Goal: Information Seeking & Learning: Learn about a topic

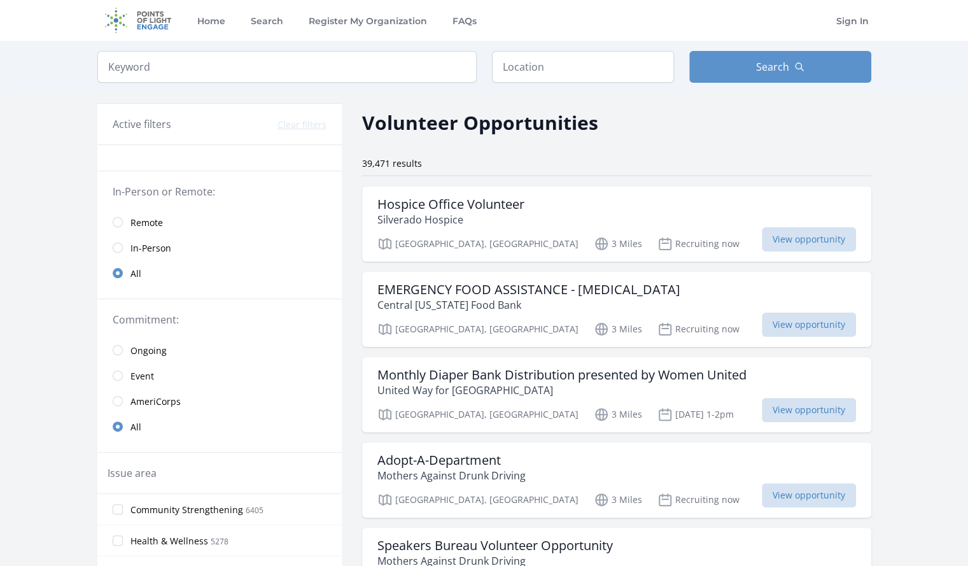
click at [144, 216] on span "Remote" at bounding box center [147, 222] width 32 height 13
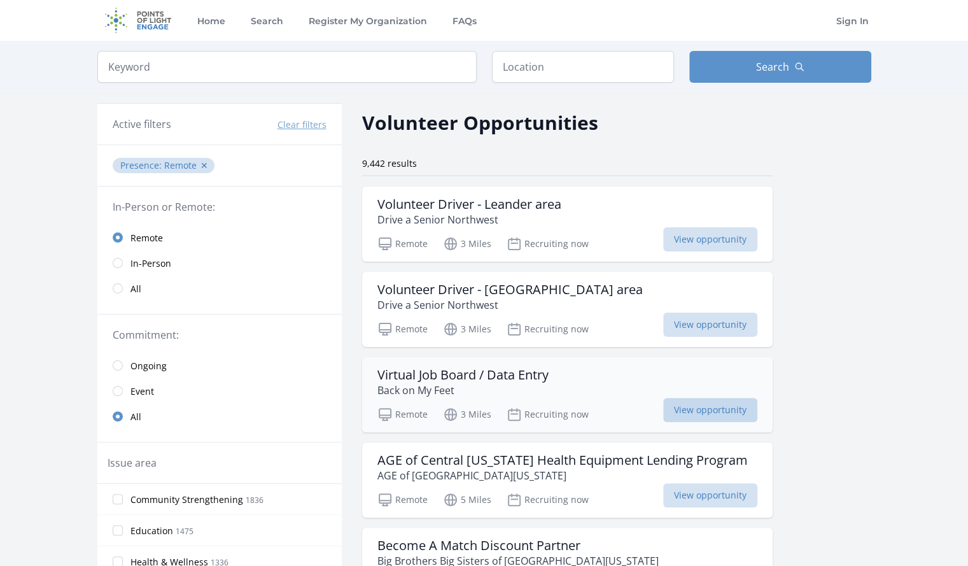
click at [714, 413] on span "View opportunity" at bounding box center [710, 410] width 94 height 24
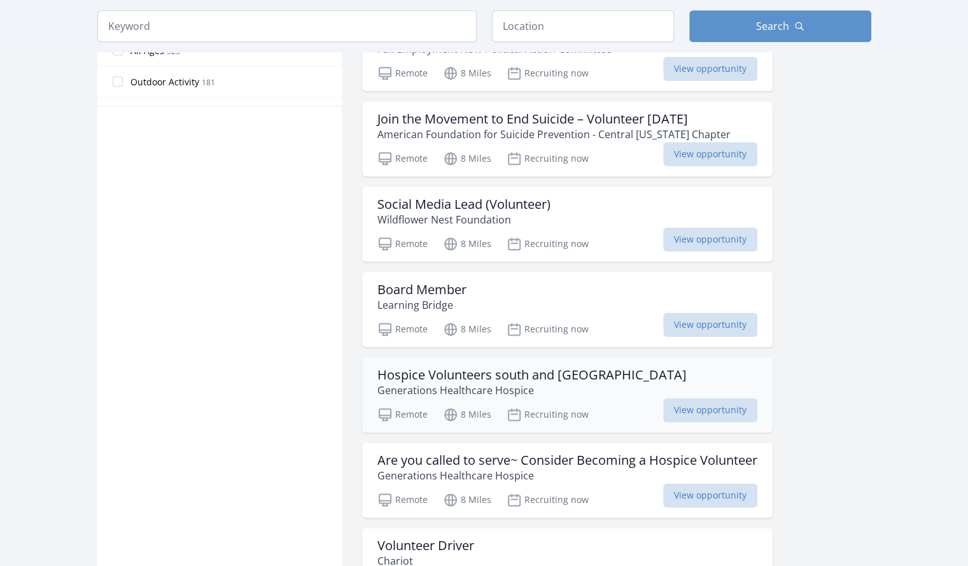
scroll to position [828, 0]
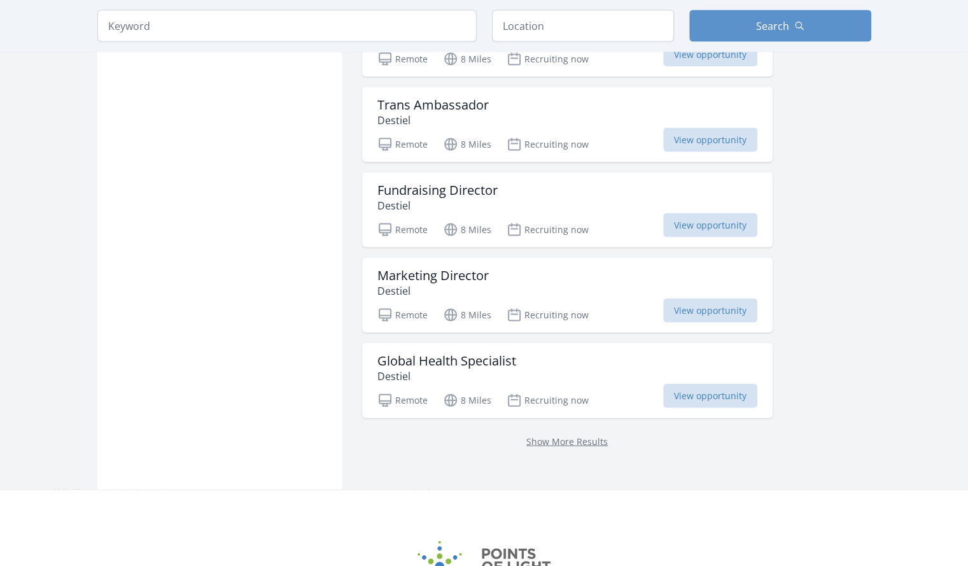
scroll to position [1528, 0]
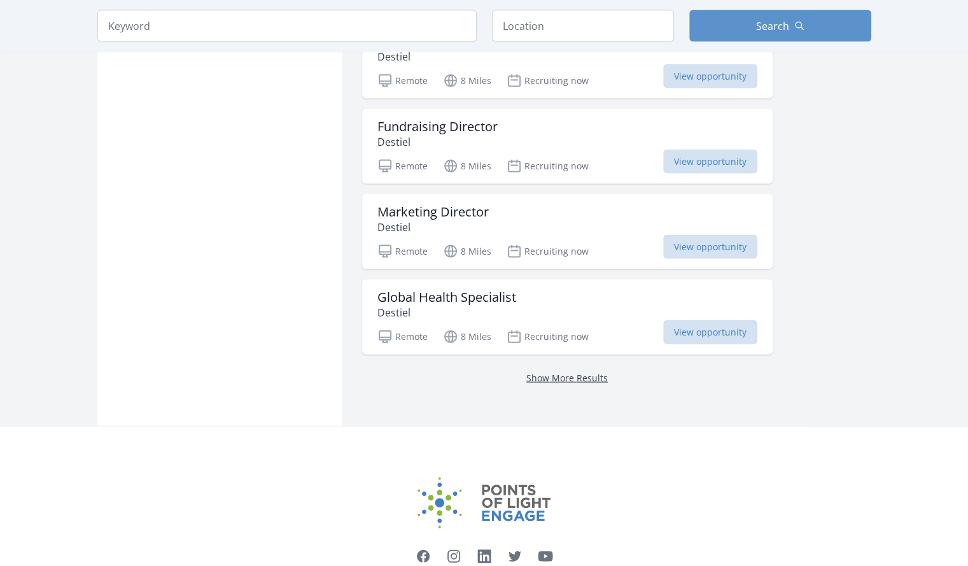
click at [544, 372] on link "Show More Results" at bounding box center [568, 378] width 82 height 12
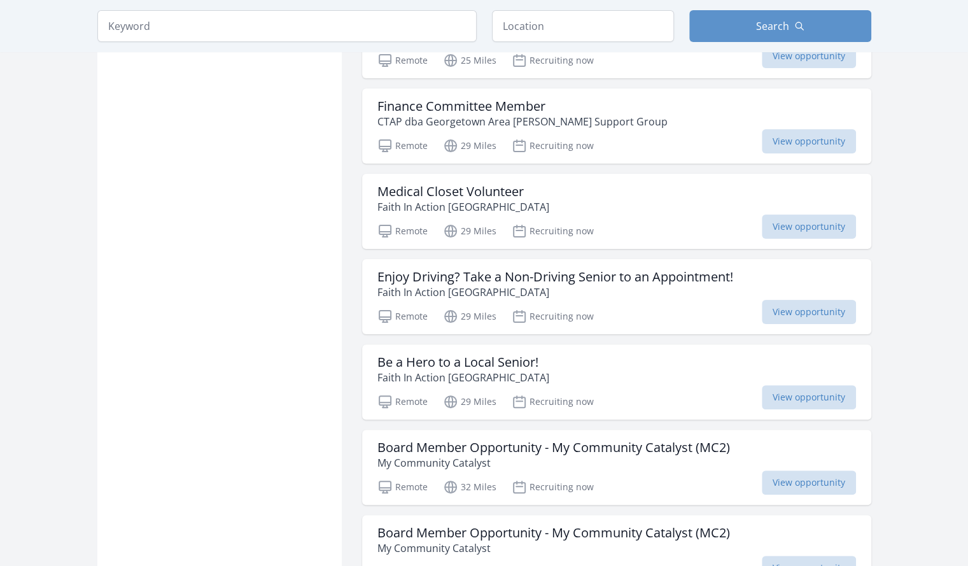
scroll to position [3056, 0]
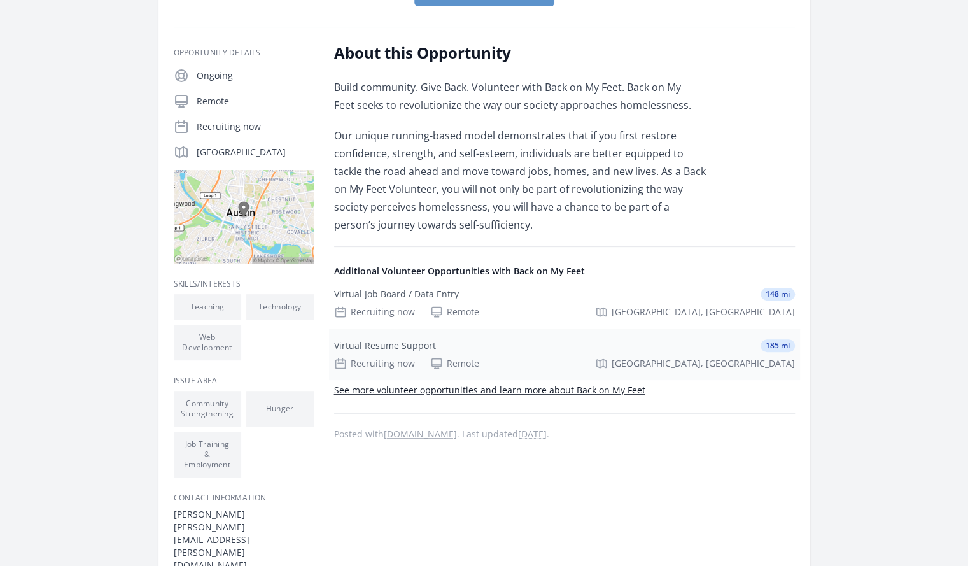
scroll to position [64, 0]
